Goal: Task Accomplishment & Management: Use online tool/utility

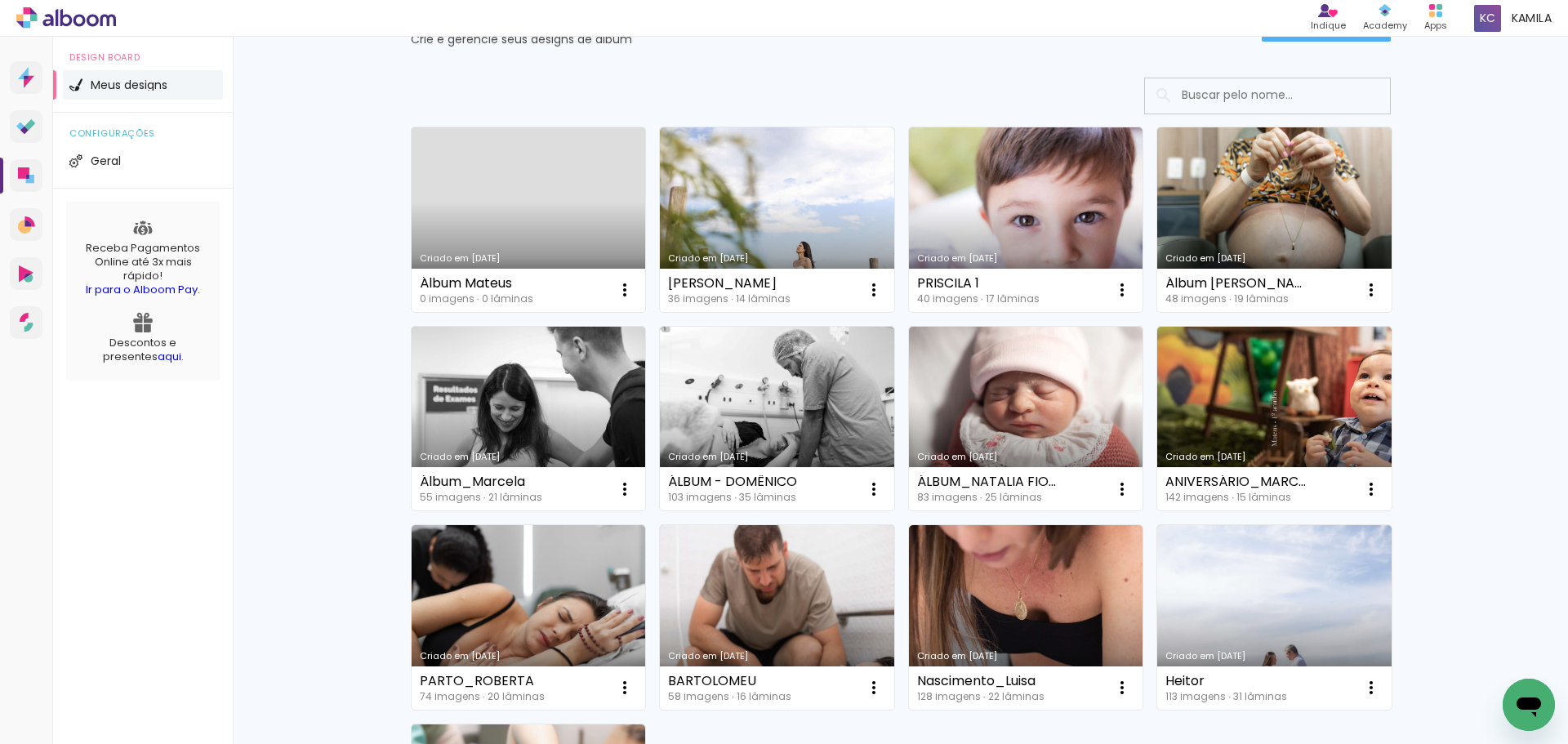
scroll to position [164, 0]
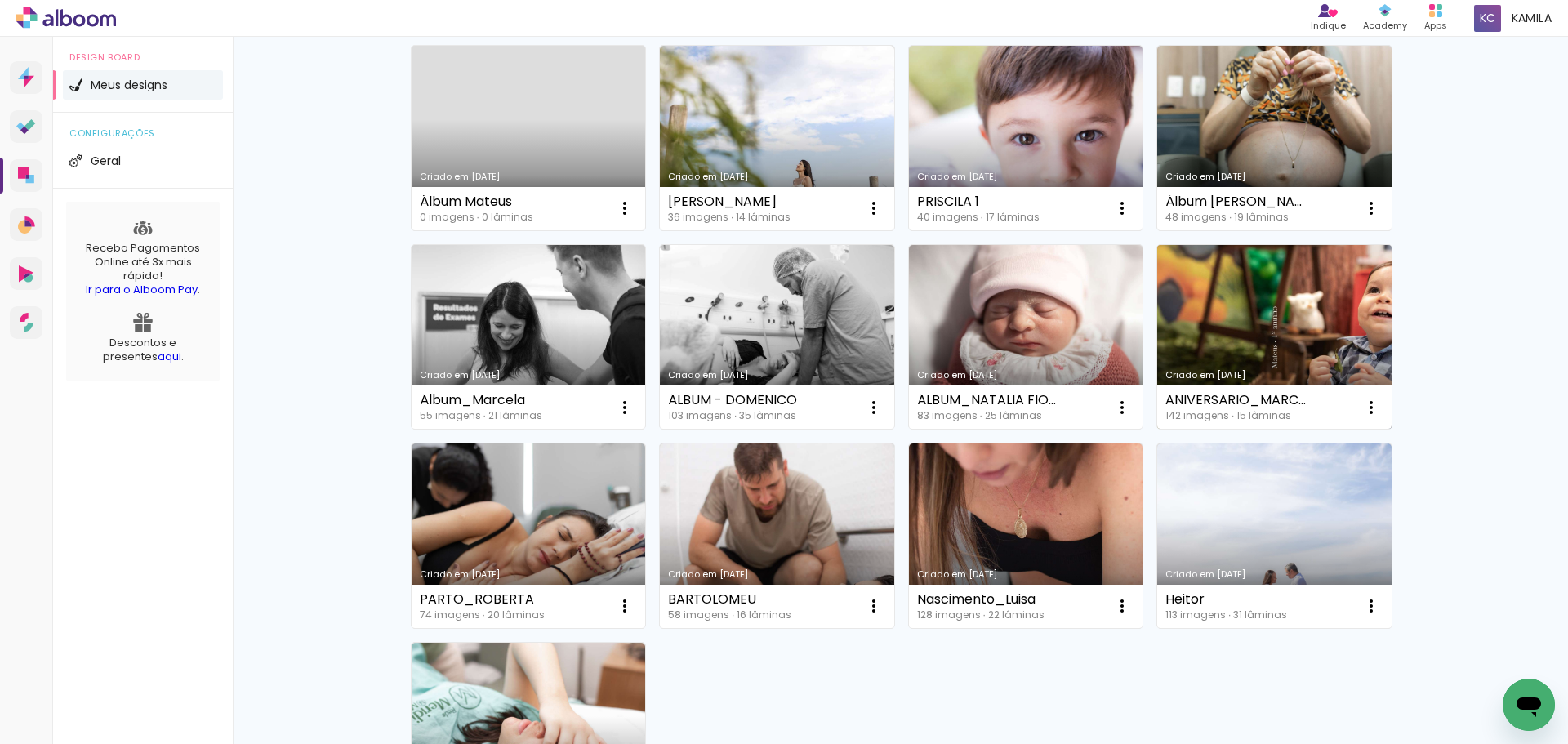
click at [1271, 338] on link "Criado em [DATE]" at bounding box center [1274, 338] width 235 height 185
